Goal: Task Accomplishment & Management: Use online tool/utility

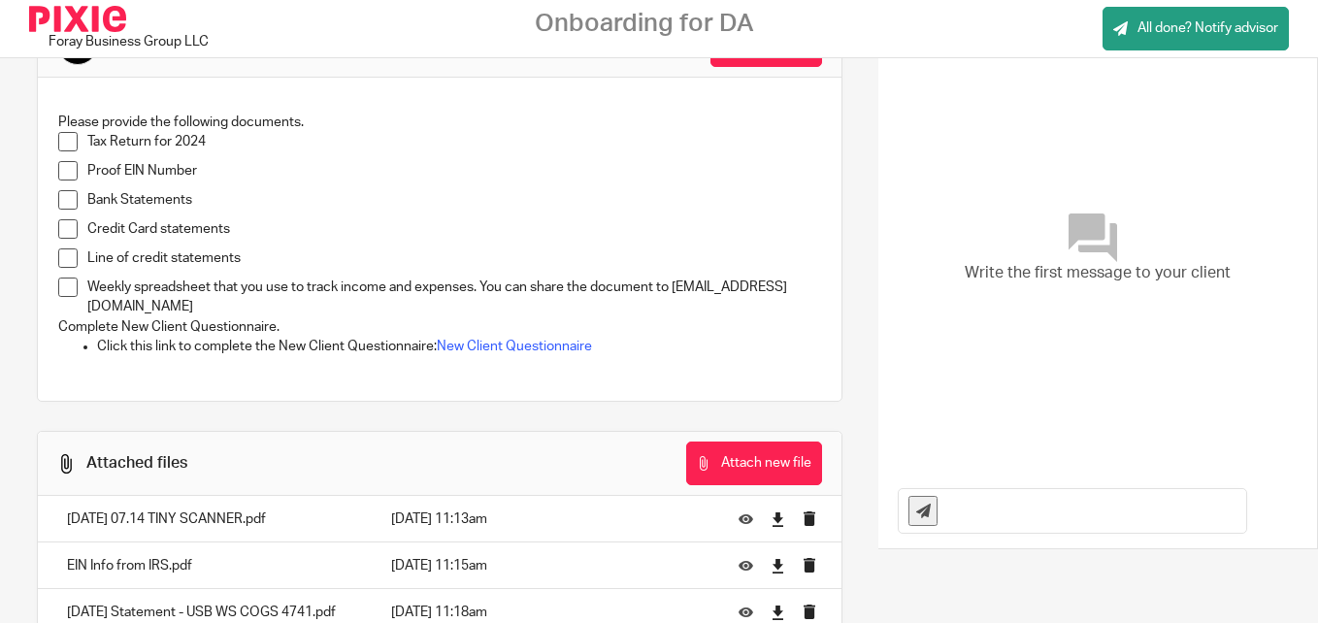
scroll to position [97, 0]
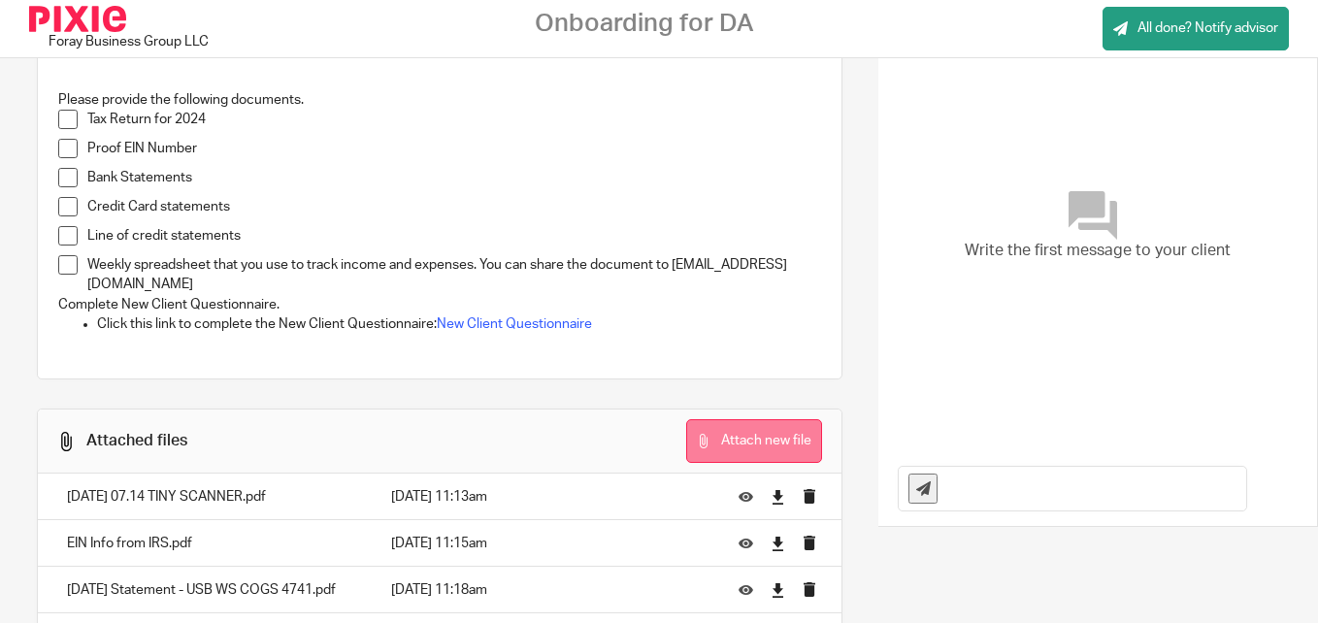
click at [744, 447] on button "Attach new file" at bounding box center [754, 441] width 136 height 44
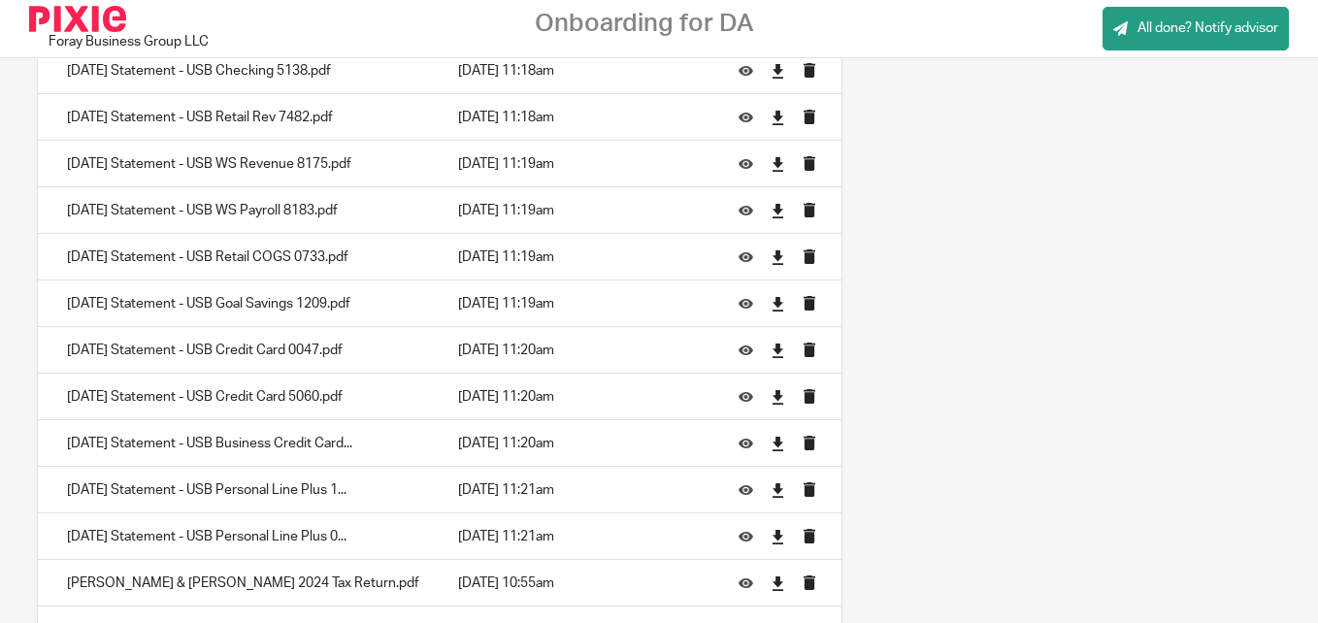
scroll to position [715, 0]
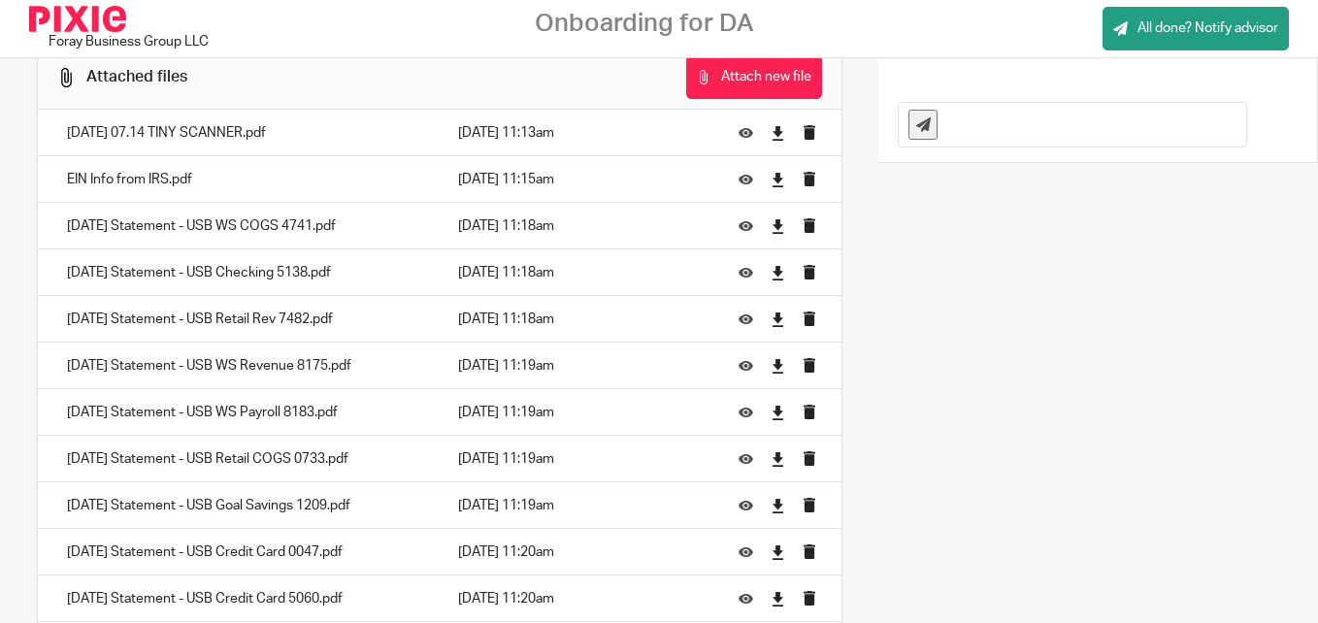
scroll to position [485, 0]
